Goal: Information Seeking & Learning: Learn about a topic

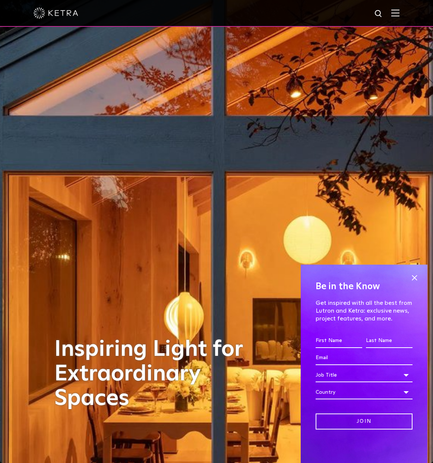
click at [398, 12] on img at bounding box center [395, 12] width 8 height 7
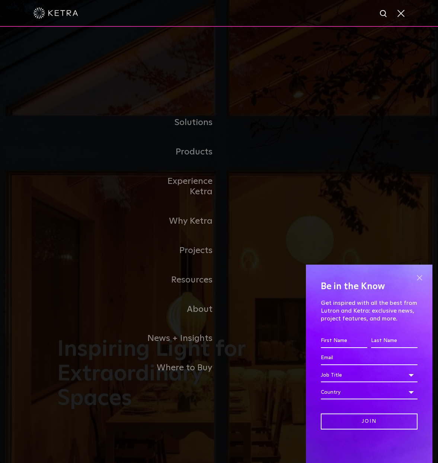
click at [421, 275] on span at bounding box center [419, 277] width 11 height 11
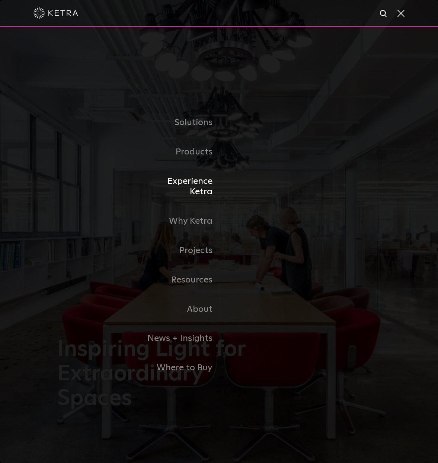
click at [197, 193] on link "Experience Ketra" at bounding box center [181, 187] width 76 height 40
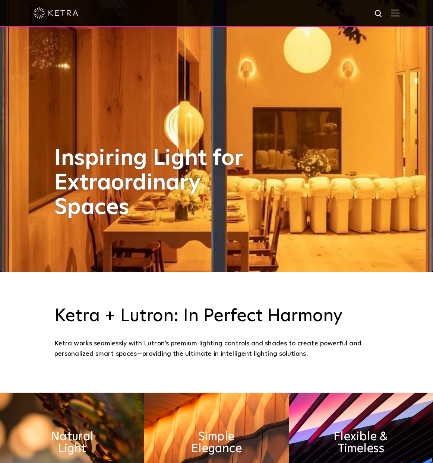
scroll to position [37, 0]
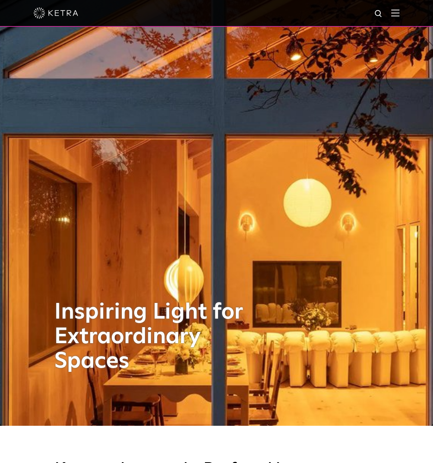
click at [399, 12] on img at bounding box center [395, 12] width 8 height 7
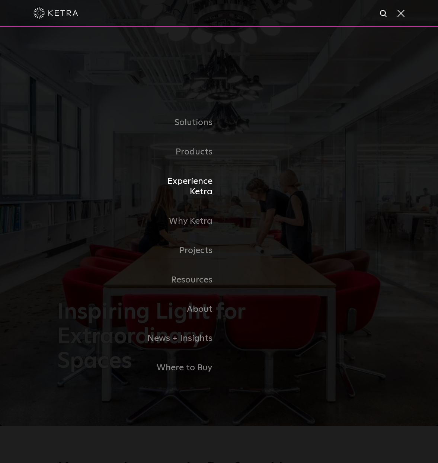
click at [201, 186] on link "Experience Ketra" at bounding box center [181, 187] width 76 height 40
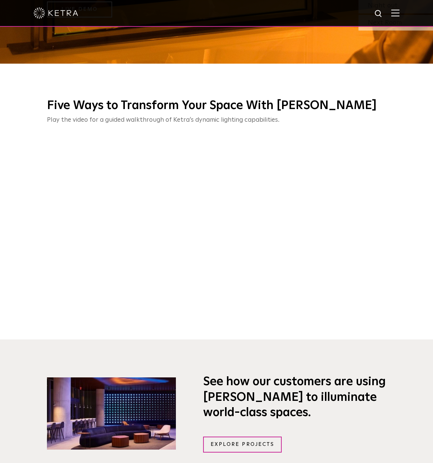
scroll to position [409, 0]
